Goal: Information Seeking & Learning: Learn about a topic

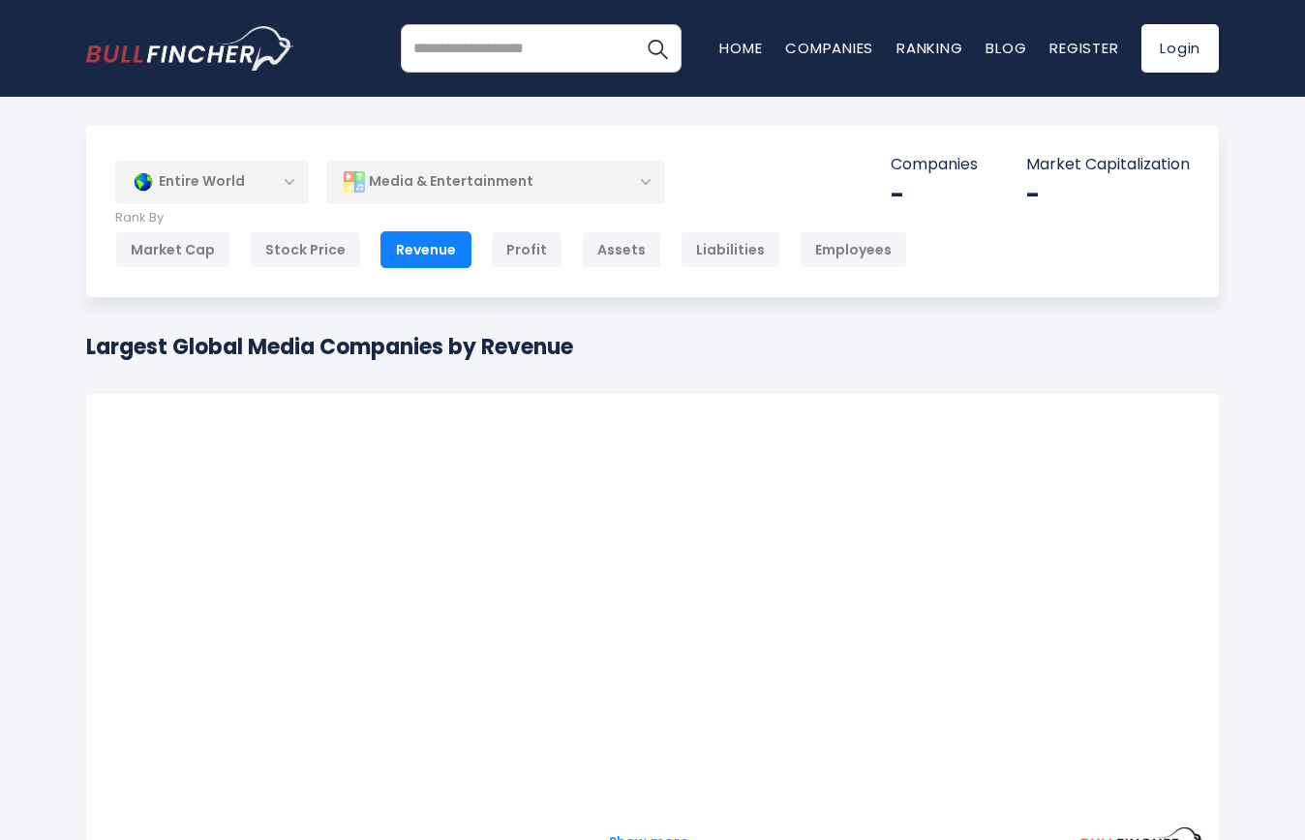
drag, startPoint x: 90, startPoint y: 349, endPoint x: 410, endPoint y: 345, distance: 320.4
click at [517, 341] on h1 "Largest Global Media Companies by Revenue" at bounding box center [329, 347] width 487 height 32
click at [403, 346] on h1 "Largest Global Media Companies by Revenue" at bounding box center [329, 347] width 487 height 32
click at [402, 346] on h1 "Largest Global Media Companies by Revenue" at bounding box center [329, 347] width 487 height 32
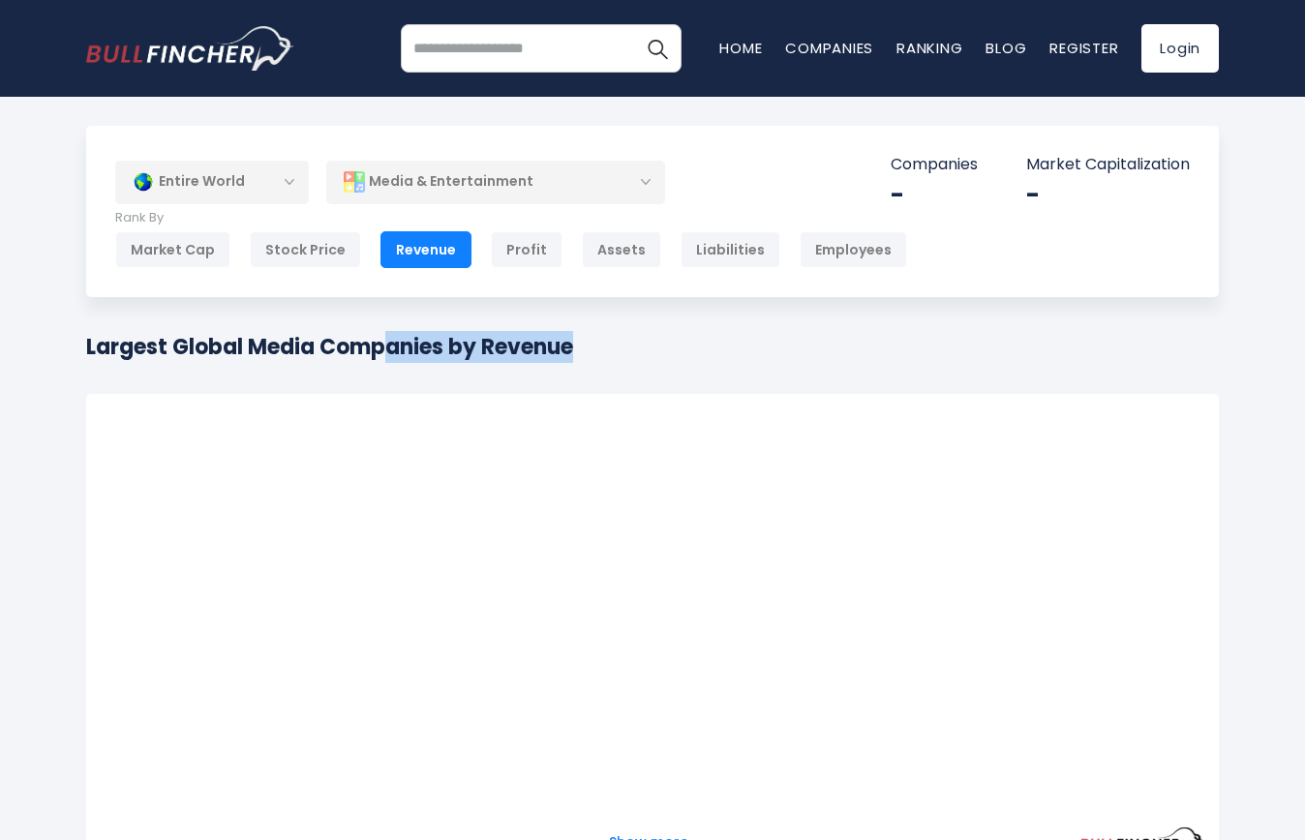
click at [267, 346] on h1 "Largest Global Media Companies by Revenue" at bounding box center [329, 347] width 487 height 32
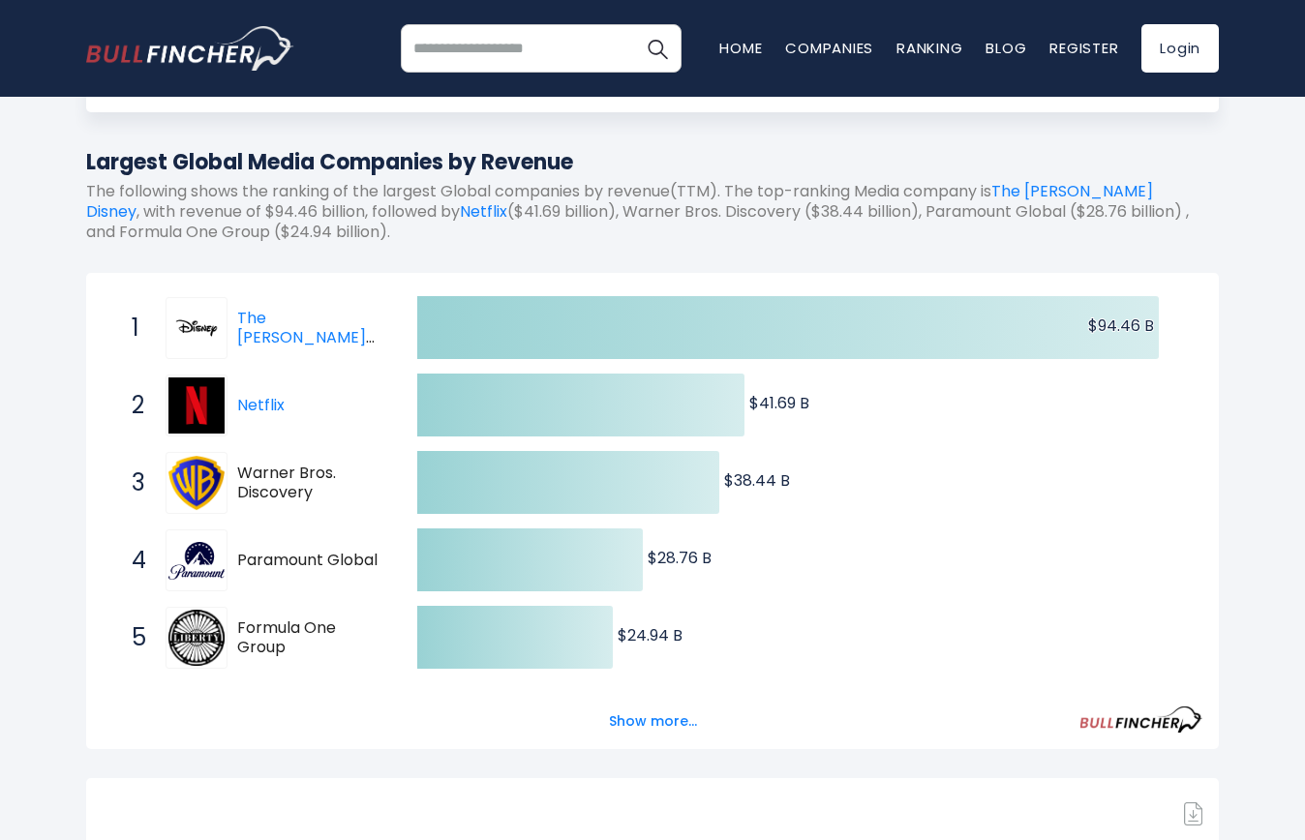
scroll to position [290, 0]
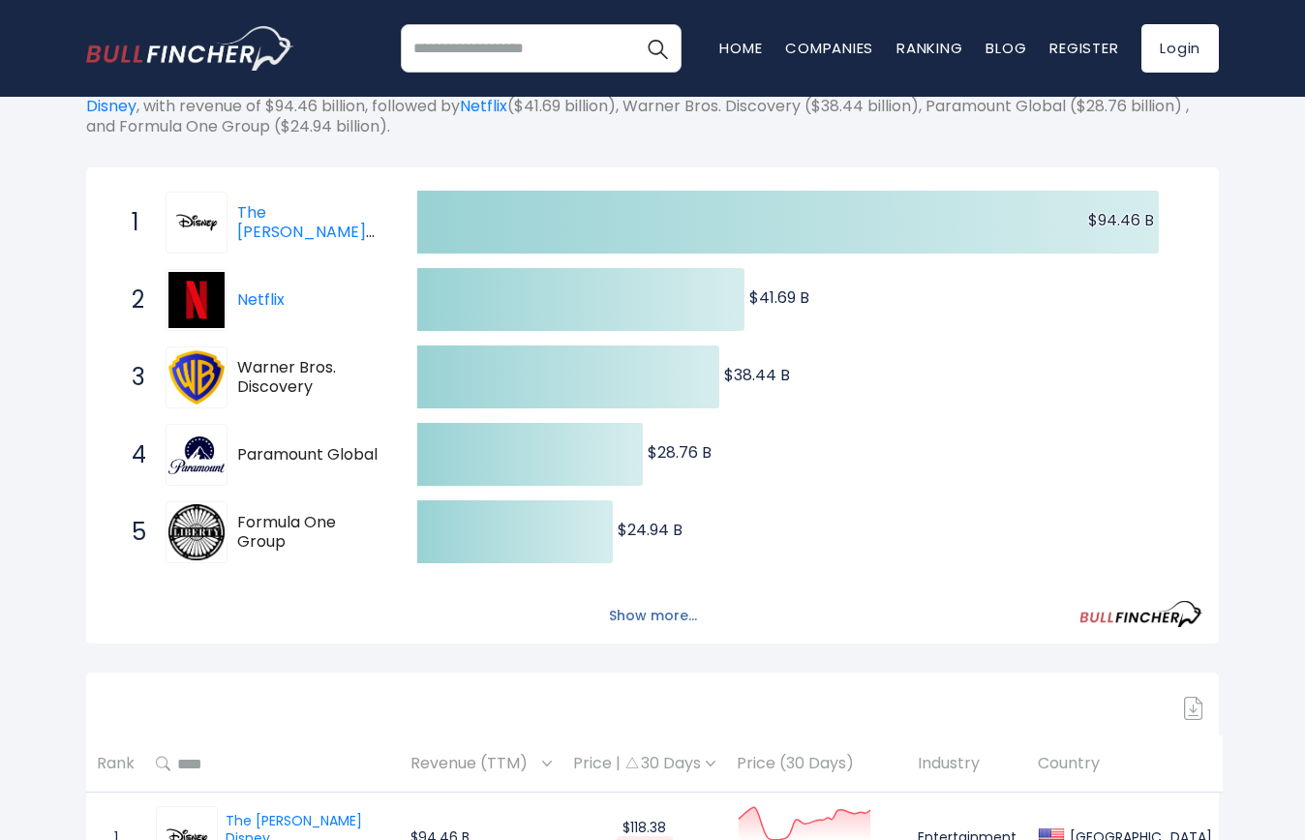
click at [654, 613] on button "Show more..." at bounding box center [652, 616] width 111 height 32
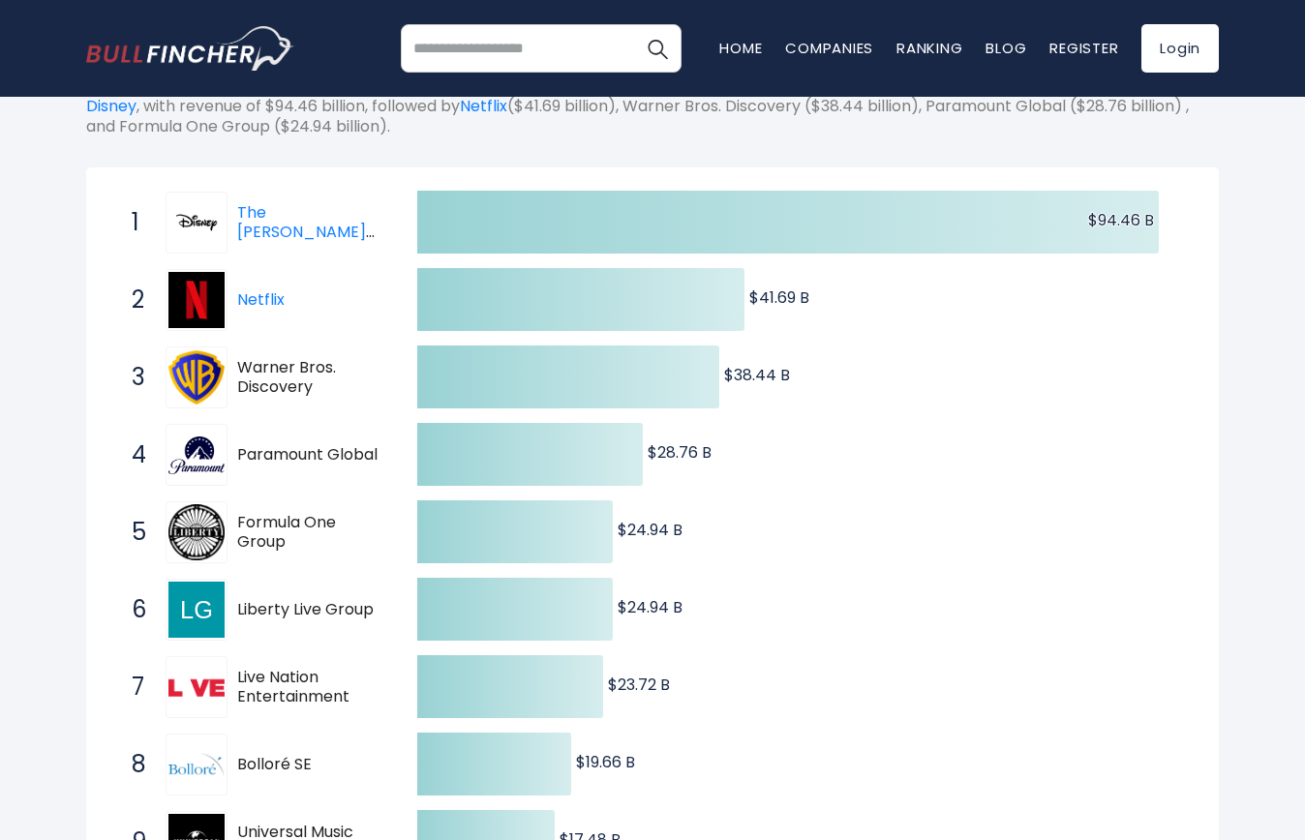
drag, startPoint x: 127, startPoint y: 528, endPoint x: 404, endPoint y: 532, distance: 276.8
click at [404, 532] on div "Created with Highcharts 12.1.2 $94.46 B ​ $94.46 B $41.69 B ​ $41.69 B $38.44 B…" at bounding box center [652, 571] width 1099 height 774
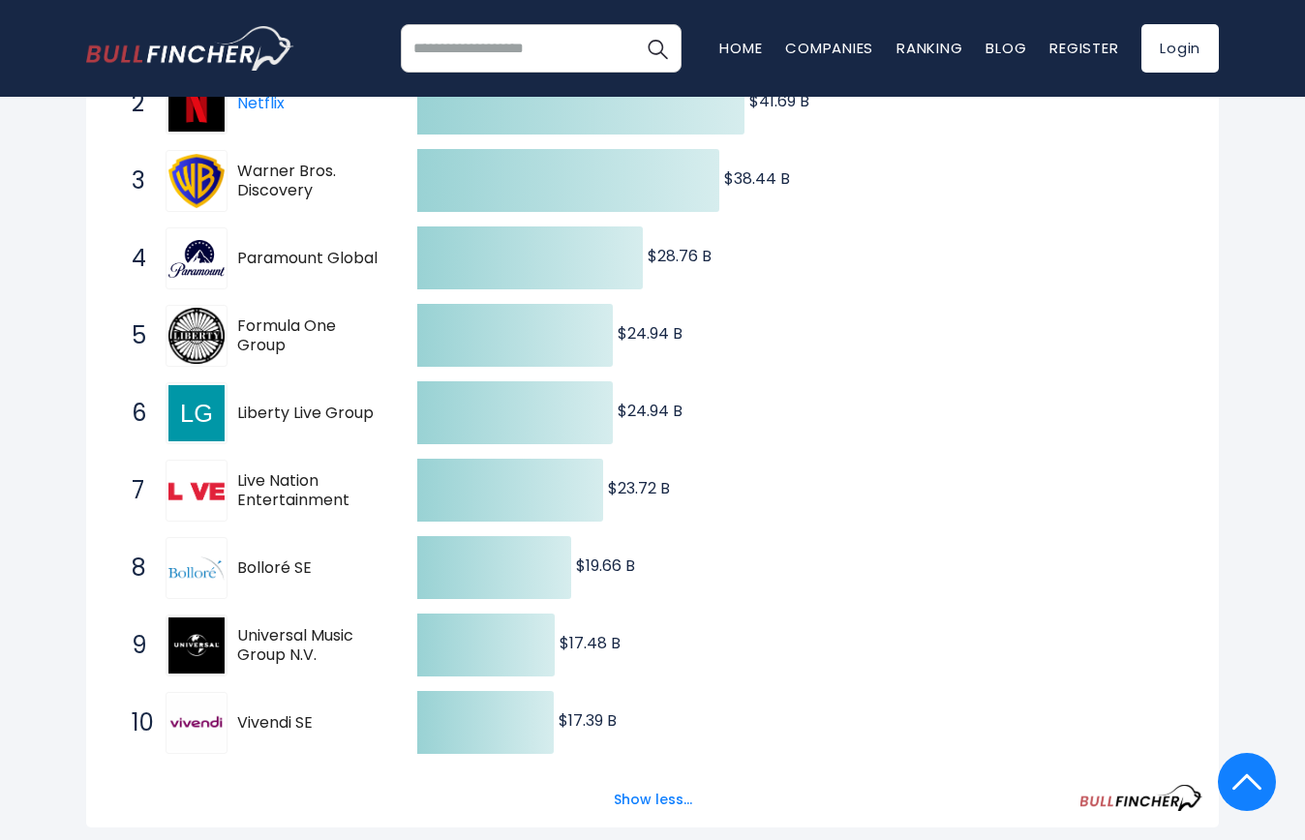
scroll to position [387, 0]
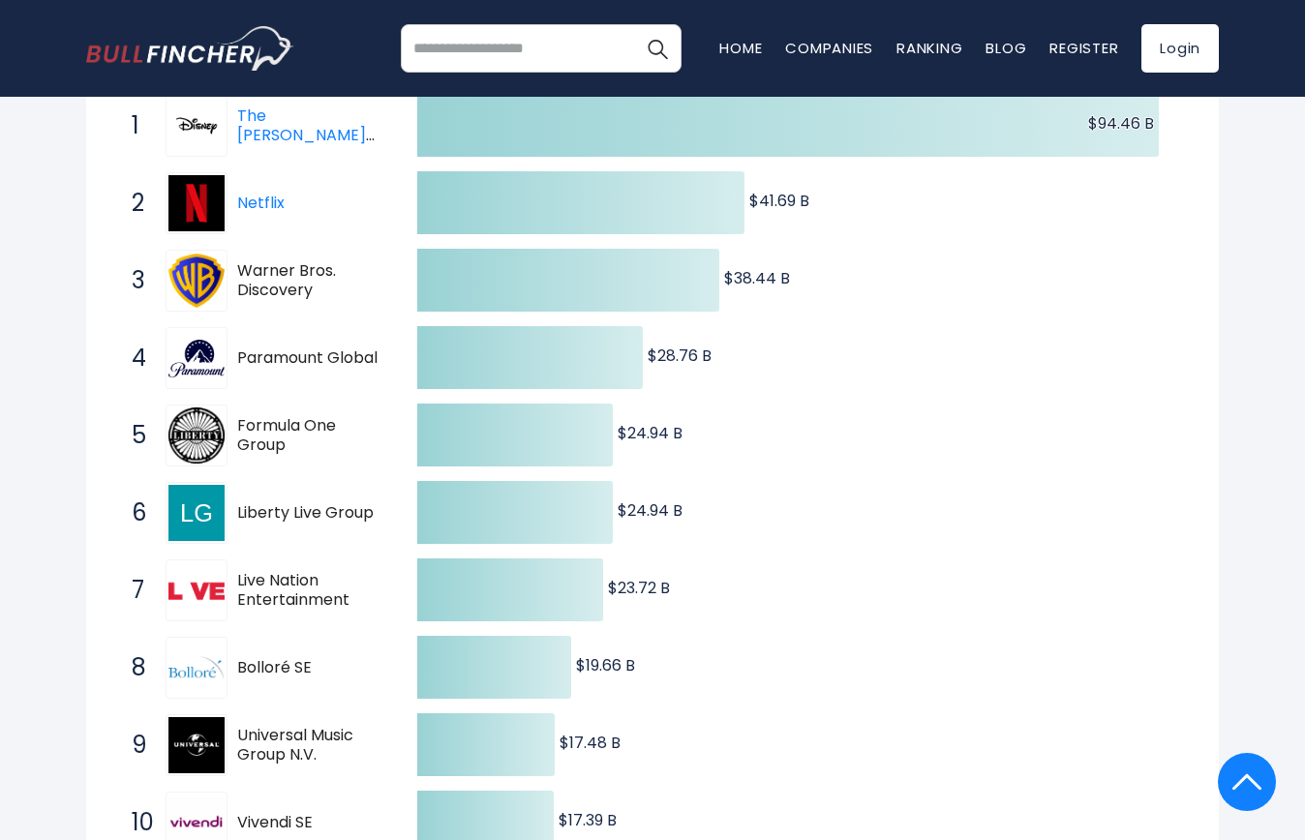
drag, startPoint x: 361, startPoint y: 618, endPoint x: 378, endPoint y: 619, distance: 17.4
click at [382, 625] on span "7 Live Nation Entertainment LYV" at bounding box center [257, 591] width 290 height 72
click at [318, 592] on span "Live Nation Entertainment" at bounding box center [310, 591] width 146 height 41
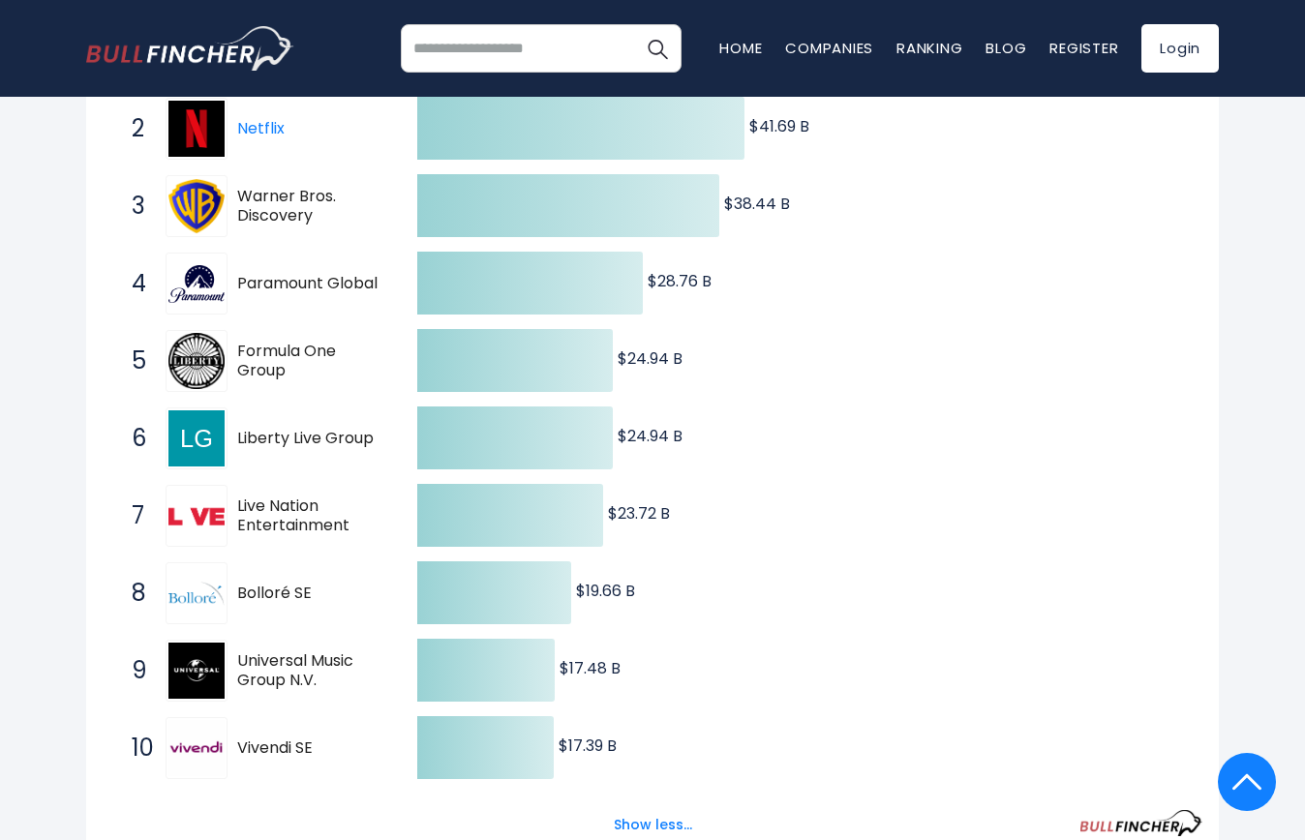
scroll to position [581, 0]
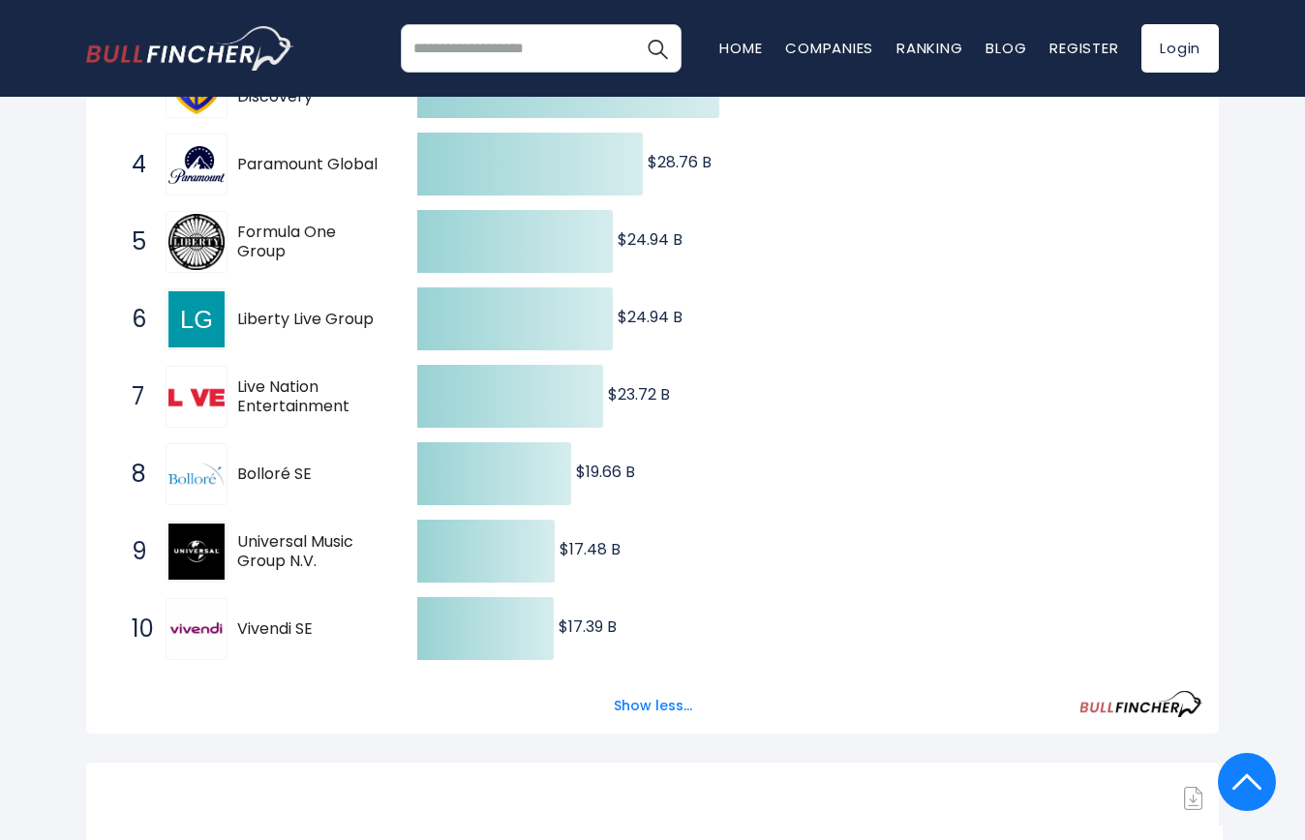
drag, startPoint x: 313, startPoint y: 633, endPoint x: 223, endPoint y: 453, distance: 201.3
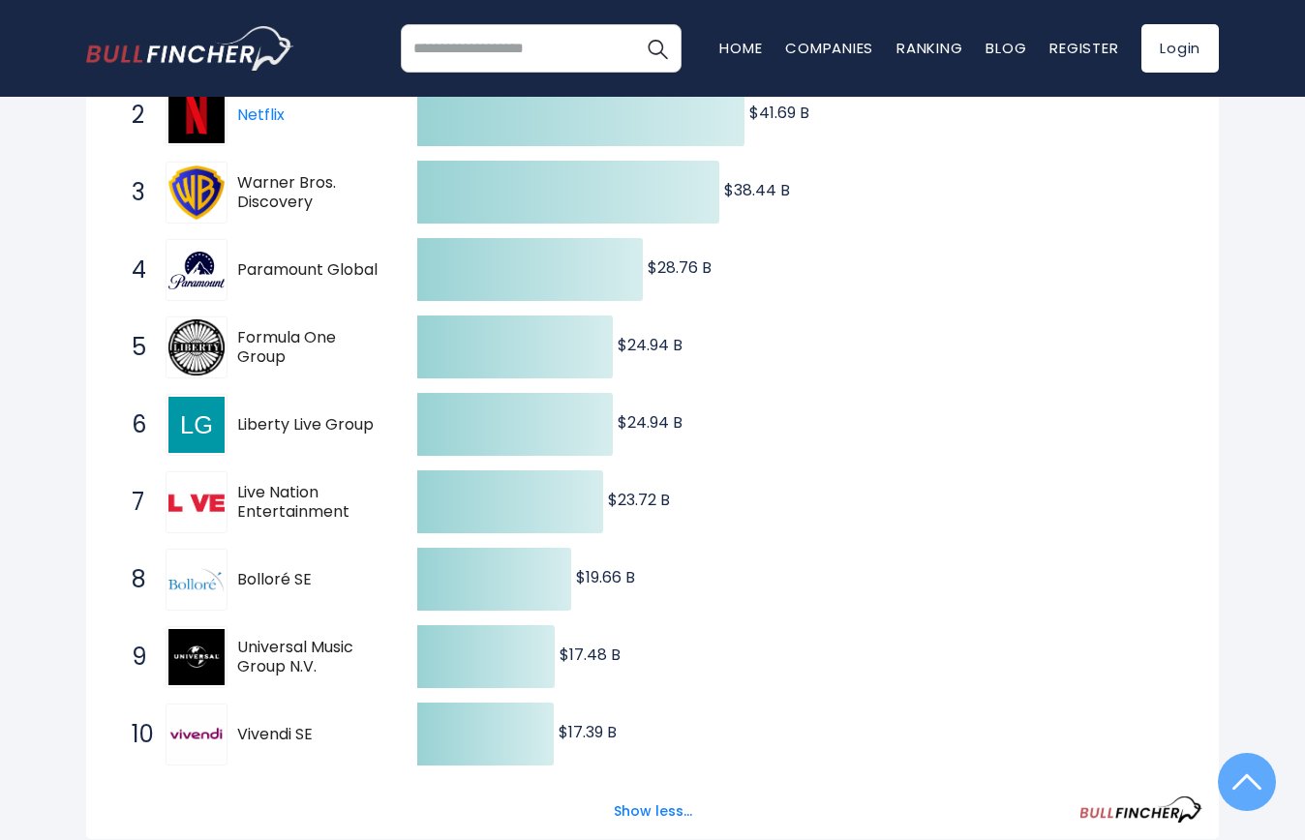
scroll to position [484, 0]
